Goal: Communication & Community: Share content

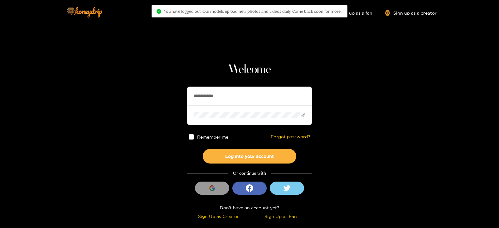
drag, startPoint x: 244, startPoint y: 94, endPoint x: 111, endPoint y: 118, distance: 135.6
click at [111, 118] on section "**********" at bounding box center [249, 111] width 499 height 222
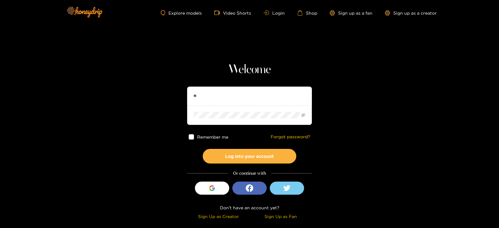
type input "*********"
click at [203, 149] on button "Log into your account" at bounding box center [249, 156] width 93 height 15
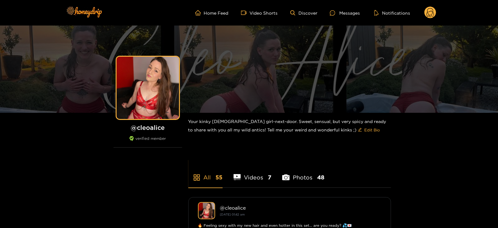
click at [432, 14] on circle at bounding box center [430, 13] width 12 height 12
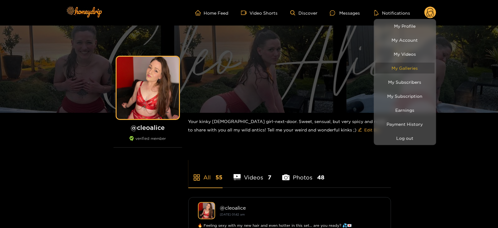
click at [392, 70] on link "My Galleries" at bounding box center [404, 68] width 59 height 11
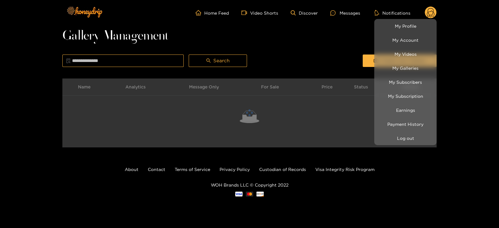
click at [348, 56] on div at bounding box center [249, 114] width 499 height 228
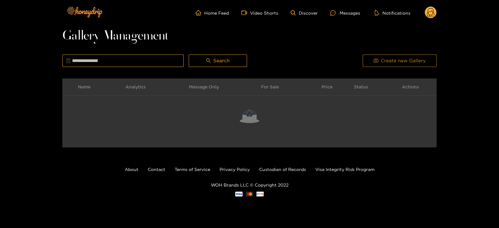
click at [373, 66] on button "Create new Gallery" at bounding box center [399, 61] width 74 height 12
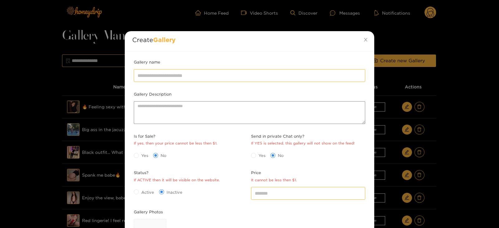
scroll to position [90, 0]
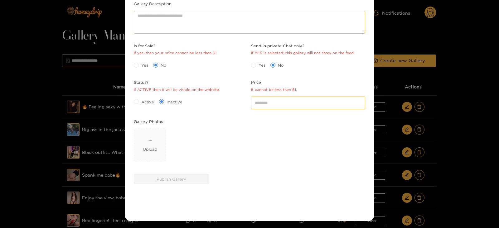
click at [173, 129] on div "Upload" at bounding box center [249, 146] width 231 height 35
click at [162, 134] on span "Upload" at bounding box center [150, 145] width 32 height 32
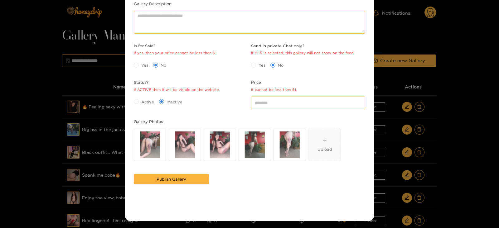
click at [144, 64] on span "Yes" at bounding box center [145, 65] width 12 height 6
click at [146, 99] on span "Active" at bounding box center [148, 102] width 18 height 6
click at [277, 103] on input "*" at bounding box center [308, 103] width 114 height 12
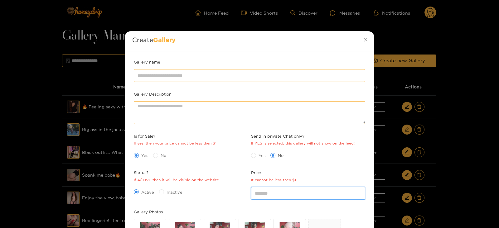
type input "**"
click at [153, 83] on div "Gallery name" at bounding box center [249, 75] width 234 height 32
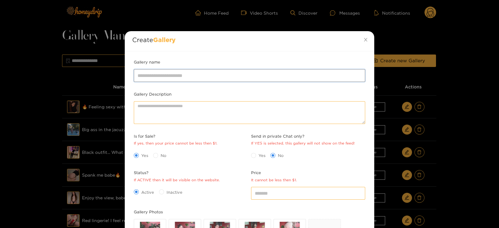
click at [148, 76] on input "Gallery name" at bounding box center [249, 75] width 231 height 12
type input "**********"
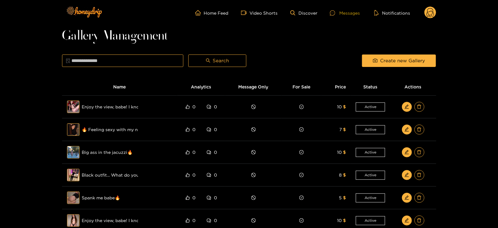
click at [333, 15] on icon at bounding box center [332, 12] width 5 height 5
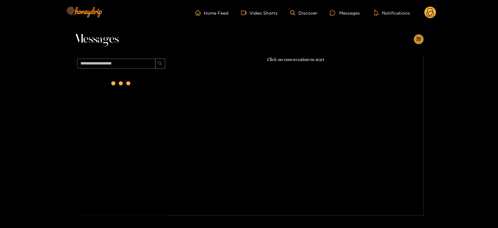
click at [416, 37] on icon "appstore-add" at bounding box center [418, 39] width 5 height 5
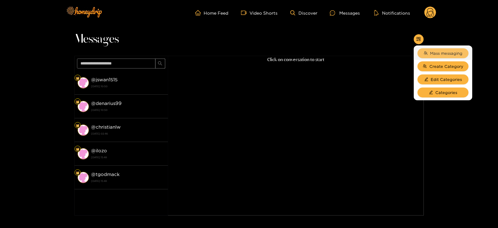
click at [434, 53] on span "Mass messaging" at bounding box center [446, 53] width 32 height 6
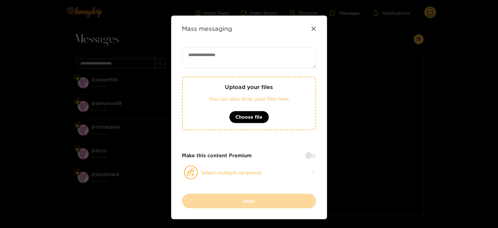
click at [276, 97] on p "You can also drop your files here" at bounding box center [249, 98] width 108 height 7
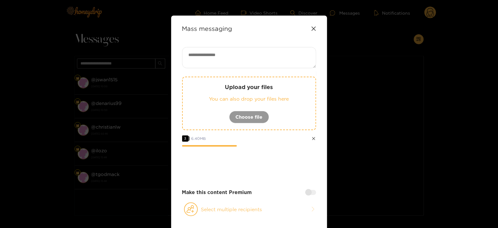
click at [222, 202] on button "Select multiple recipients" at bounding box center [249, 209] width 134 height 14
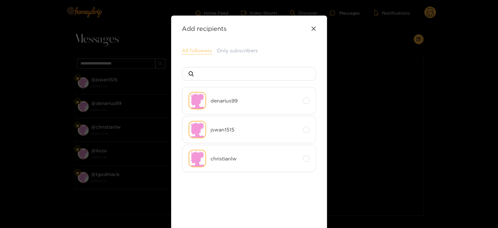
click at [192, 47] on button "All followers" at bounding box center [197, 50] width 30 height 7
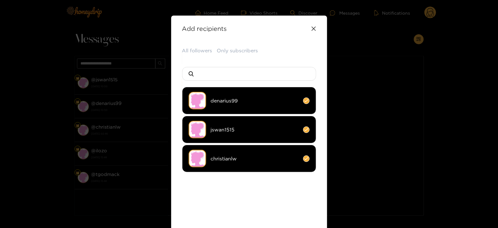
click at [210, 162] on li "christianlw" at bounding box center [249, 158] width 134 height 27
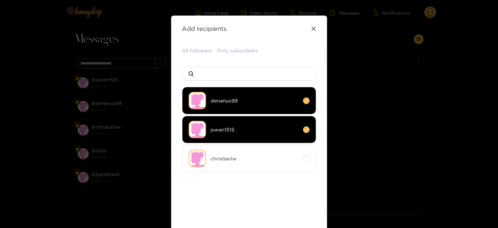
scroll to position [68, 0]
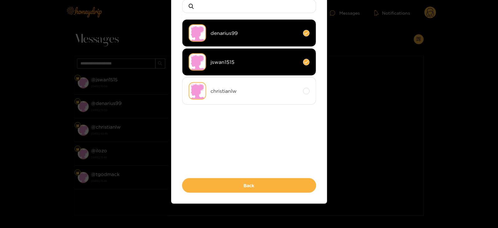
click at [207, 174] on div "All followers Only subscribers denarius99 jswan1515 christianlw Back" at bounding box center [249, 85] width 134 height 213
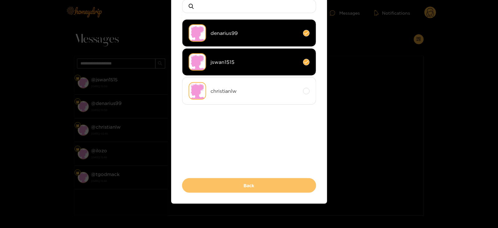
click at [203, 184] on button "Back" at bounding box center [249, 185] width 134 height 15
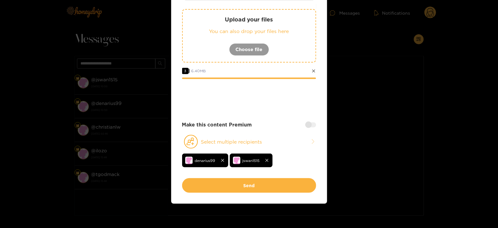
click at [312, 121] on div "Make this content Premium" at bounding box center [249, 124] width 134 height 7
click at [311, 122] on div at bounding box center [310, 124] width 11 height 5
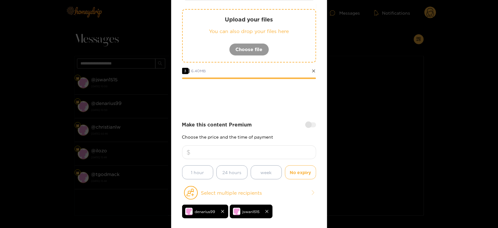
click at [263, 143] on div "Make this content Premium Choose the price and the time of payment 1 hour 24 ho…" at bounding box center [249, 150] width 134 height 58
click at [259, 146] on input "number" at bounding box center [249, 153] width 134 height 14
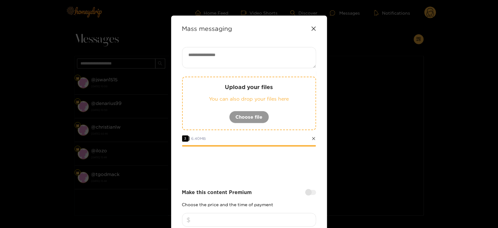
type input "**"
click at [210, 50] on textarea at bounding box center [249, 57] width 134 height 21
type textarea "*"
paste textarea "*****"
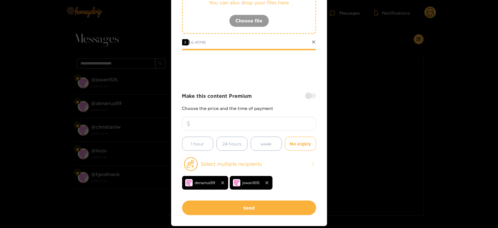
scroll to position [100, 0]
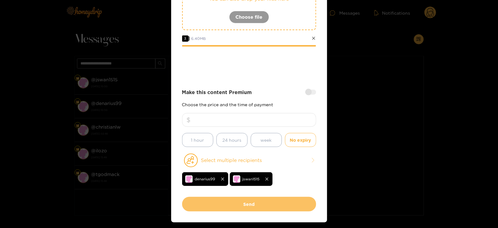
type textarea "**********"
click at [235, 199] on button "Send" at bounding box center [249, 204] width 134 height 15
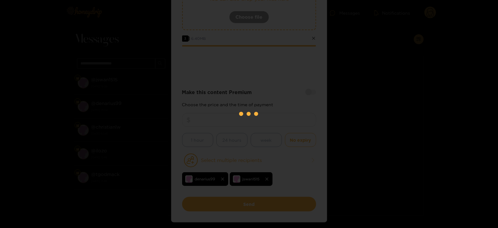
scroll to position [67, 0]
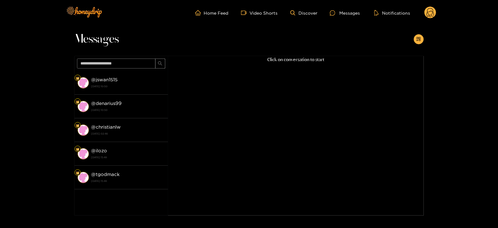
click at [432, 16] on circle at bounding box center [430, 13] width 12 height 12
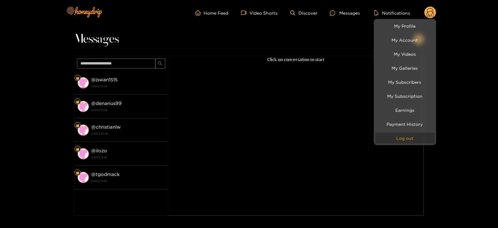
click at [416, 135] on button "Log out" at bounding box center [404, 138] width 59 height 11
